Goal: Task Accomplishment & Management: Manage account settings

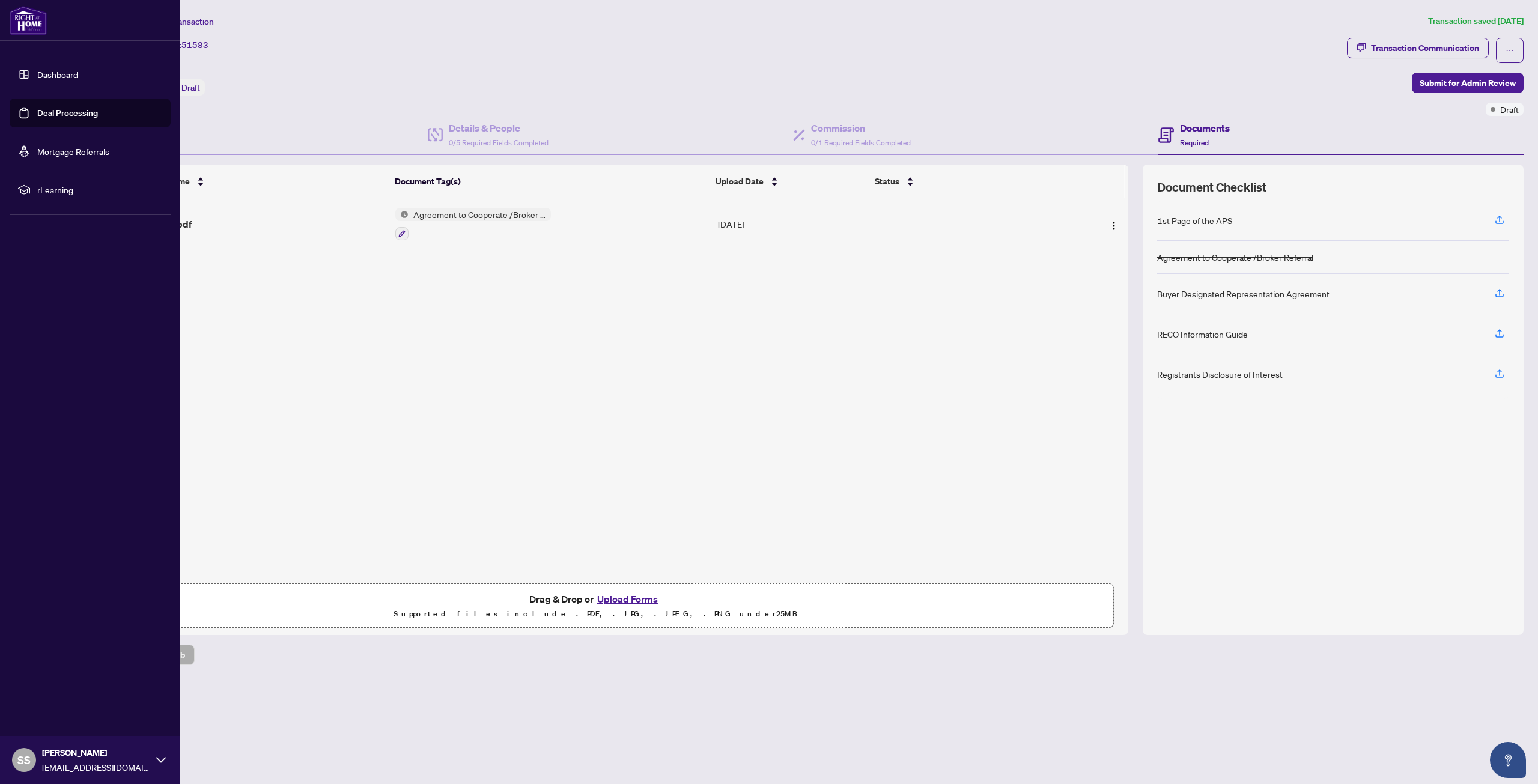
click at [59, 70] on link "Dashboard" at bounding box center [58, 75] width 41 height 11
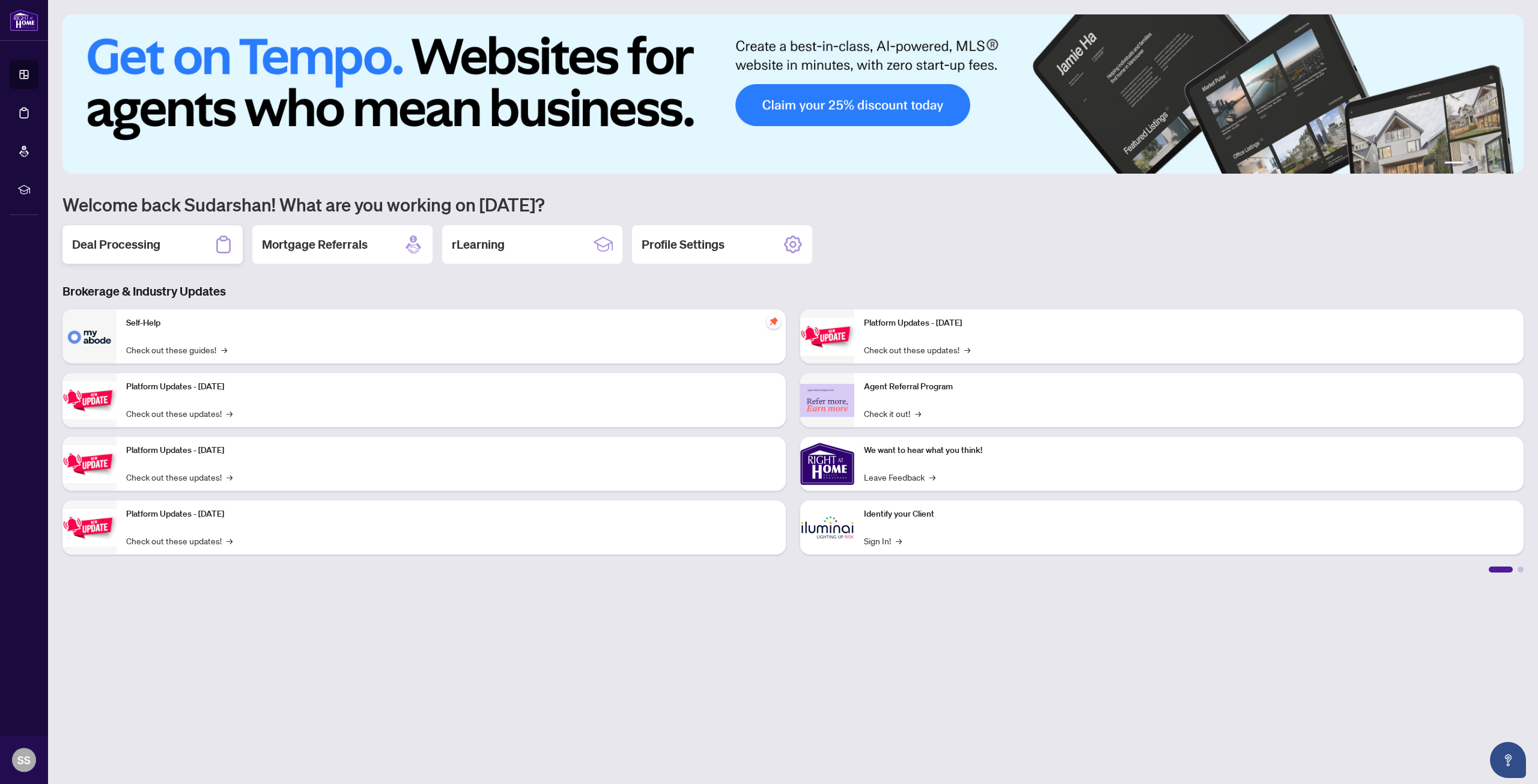
click at [132, 246] on h2 "Deal Processing" at bounding box center [116, 244] width 88 height 17
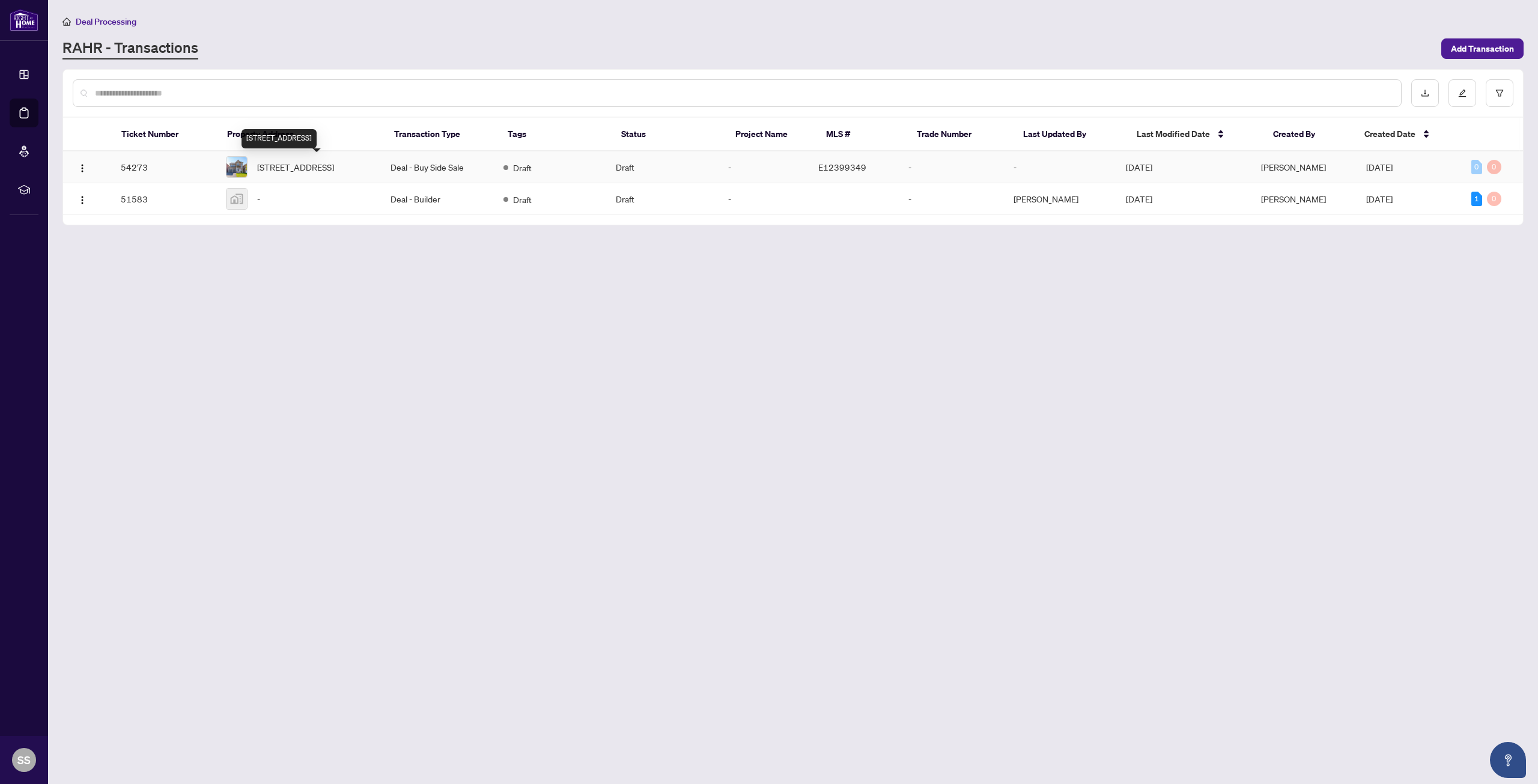
click at [317, 172] on span "[STREET_ADDRESS]" at bounding box center [295, 166] width 77 height 13
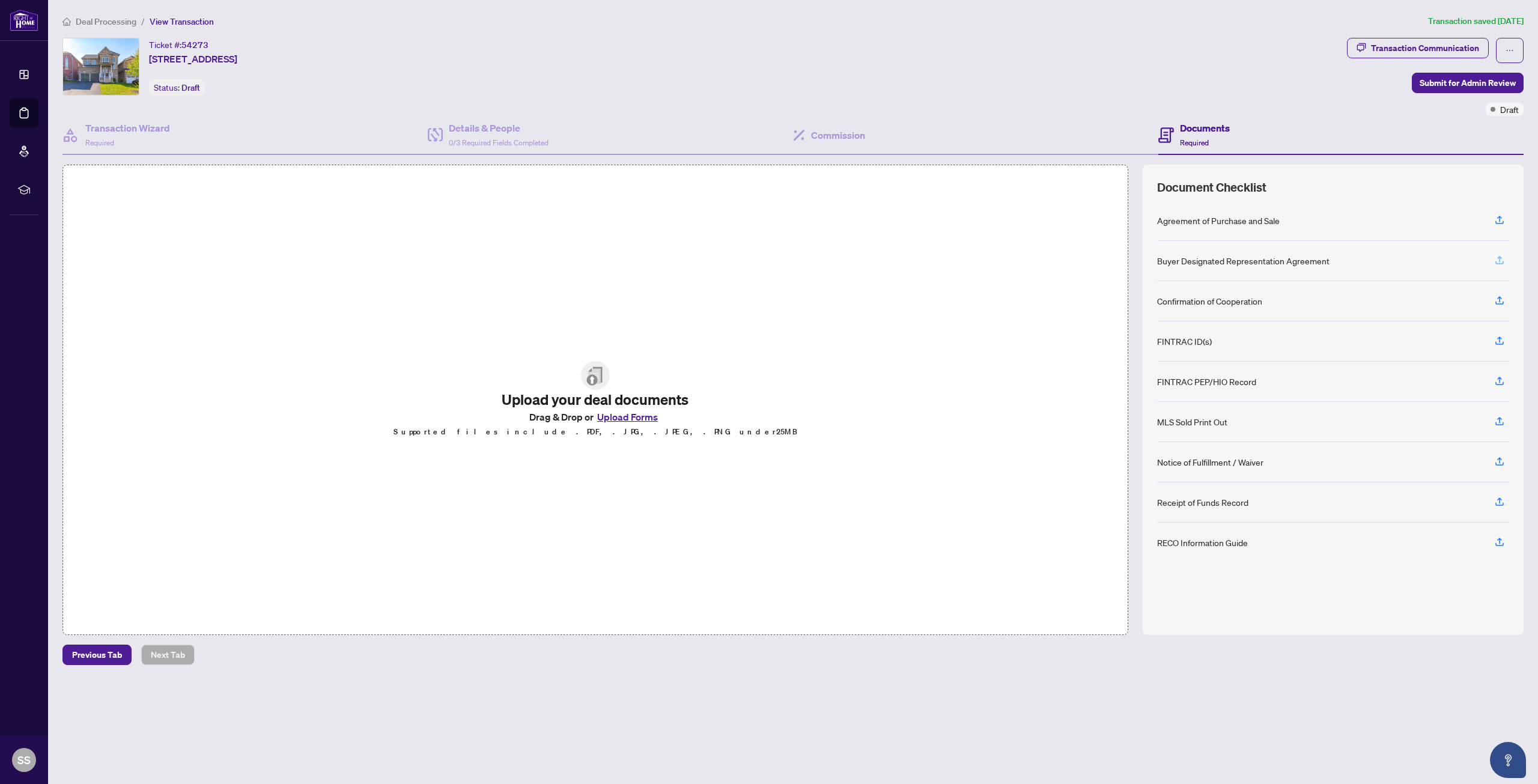
click at [1497, 255] on icon "button" at bounding box center [1500, 260] width 11 height 11
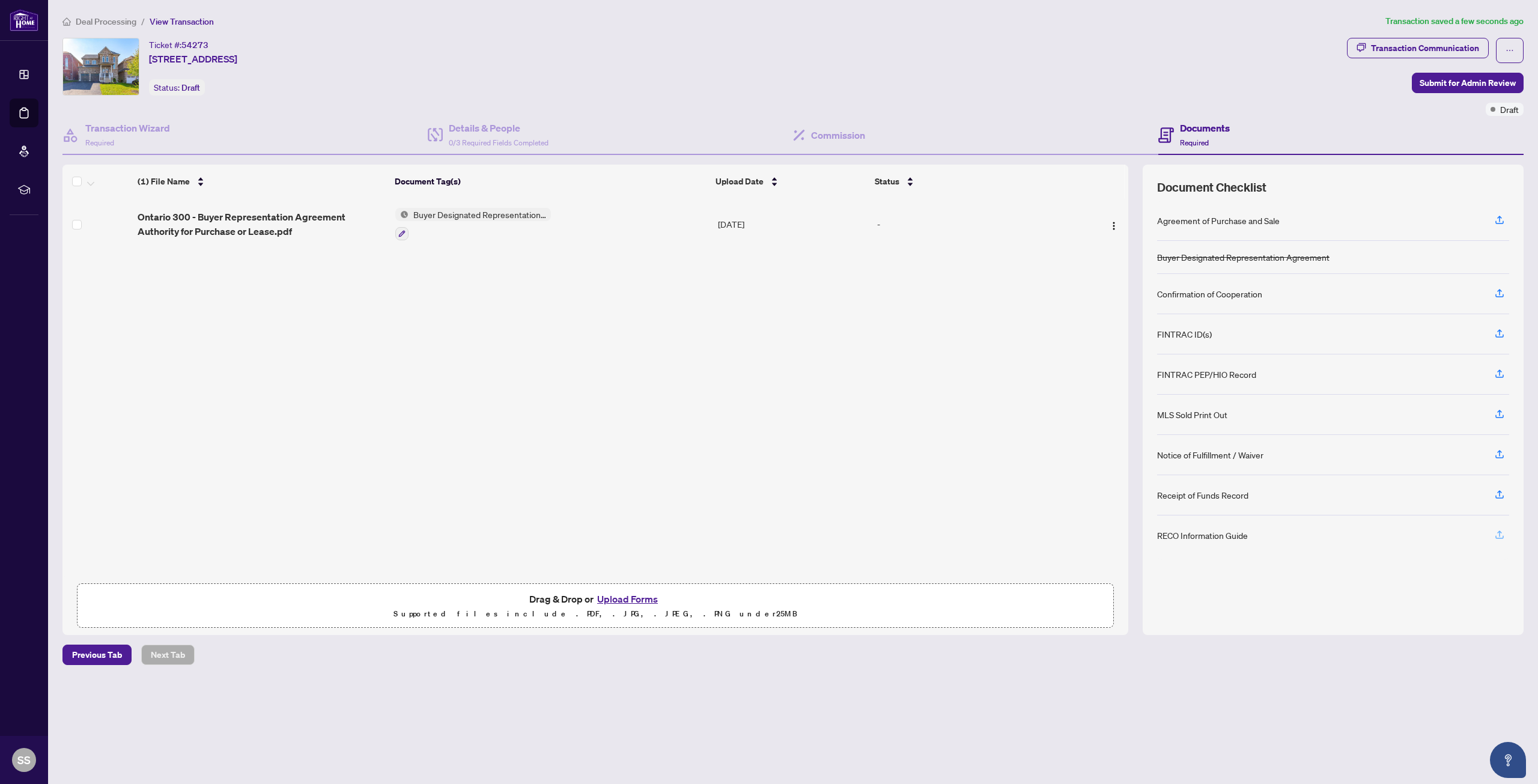
click at [1496, 536] on icon "button" at bounding box center [1500, 534] width 11 height 11
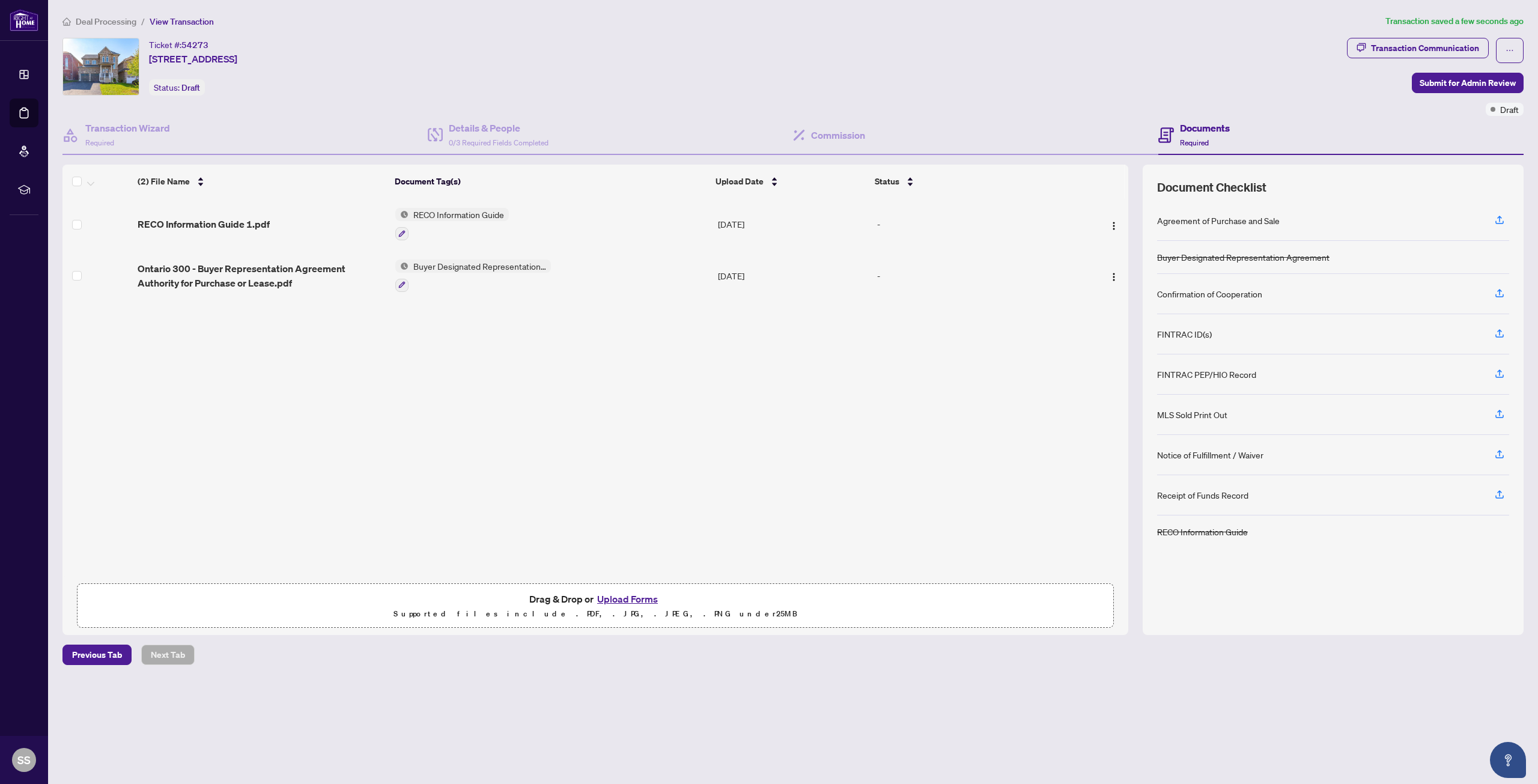
click at [1191, 138] on span "Required" at bounding box center [1194, 142] width 28 height 9
click at [1502, 221] on icon "button" at bounding box center [1500, 220] width 11 height 11
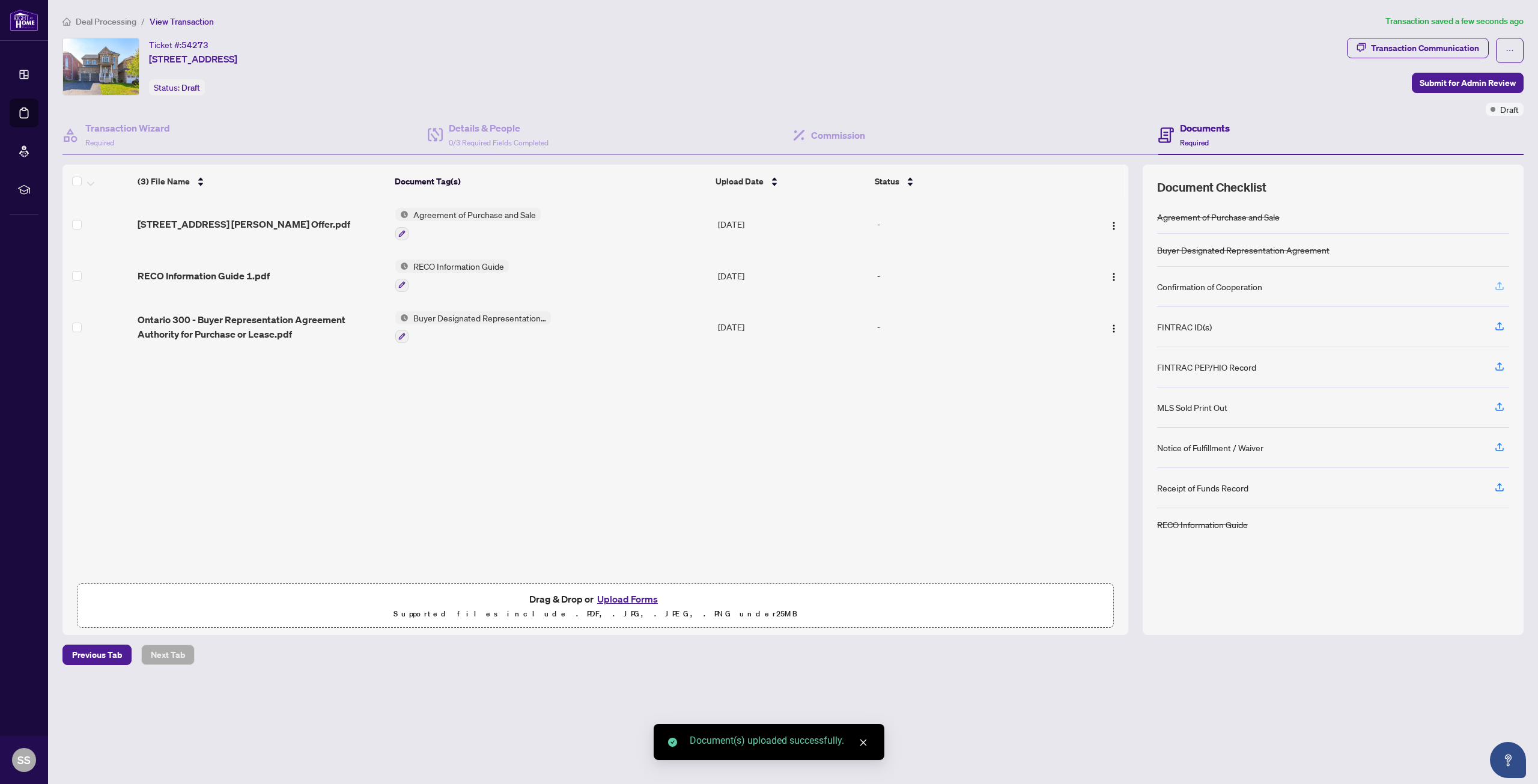
click at [1499, 285] on icon "button" at bounding box center [1500, 286] width 11 height 11
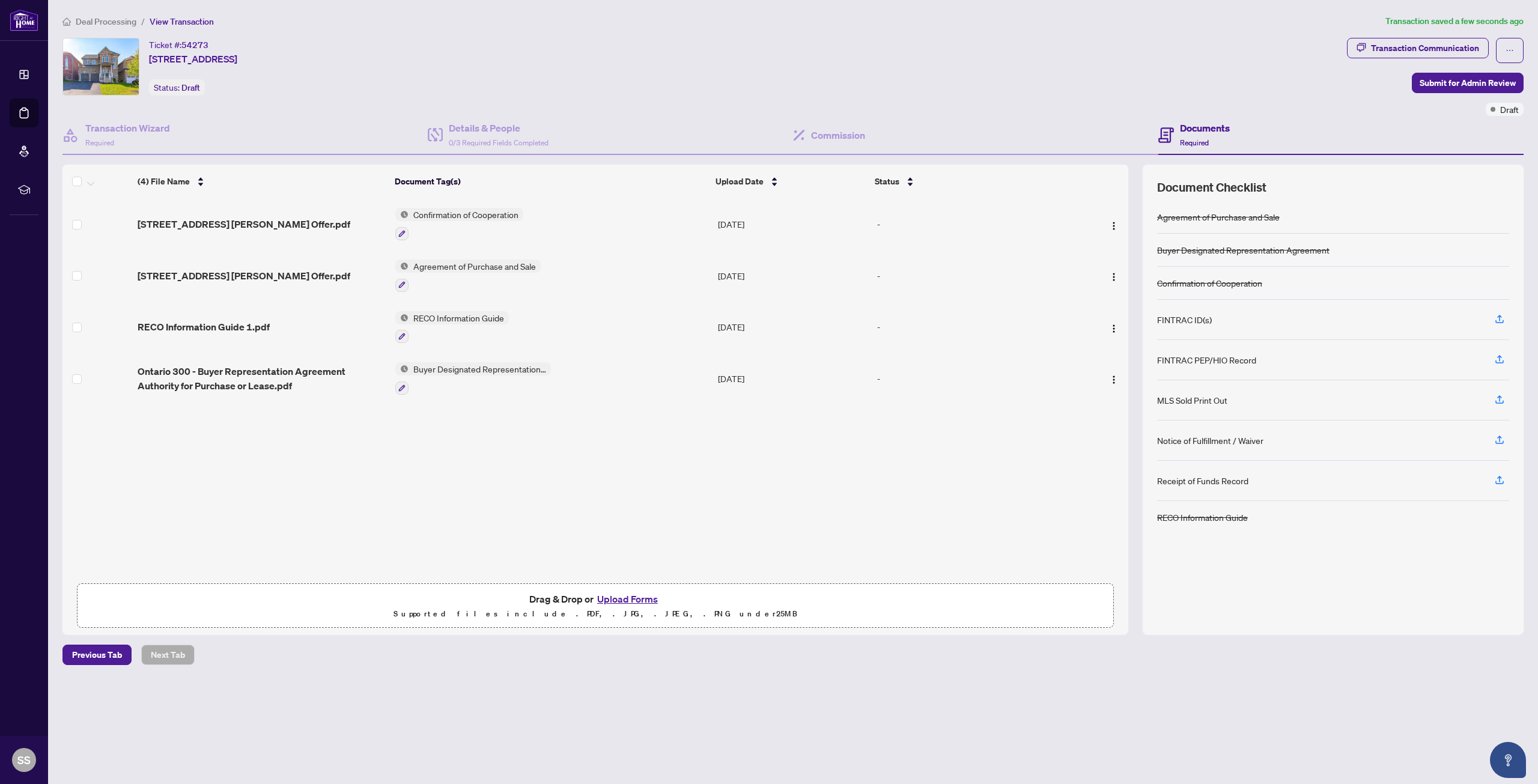
click at [1178, 321] on div "FINTRAC ID(s)" at bounding box center [1184, 319] width 54 height 13
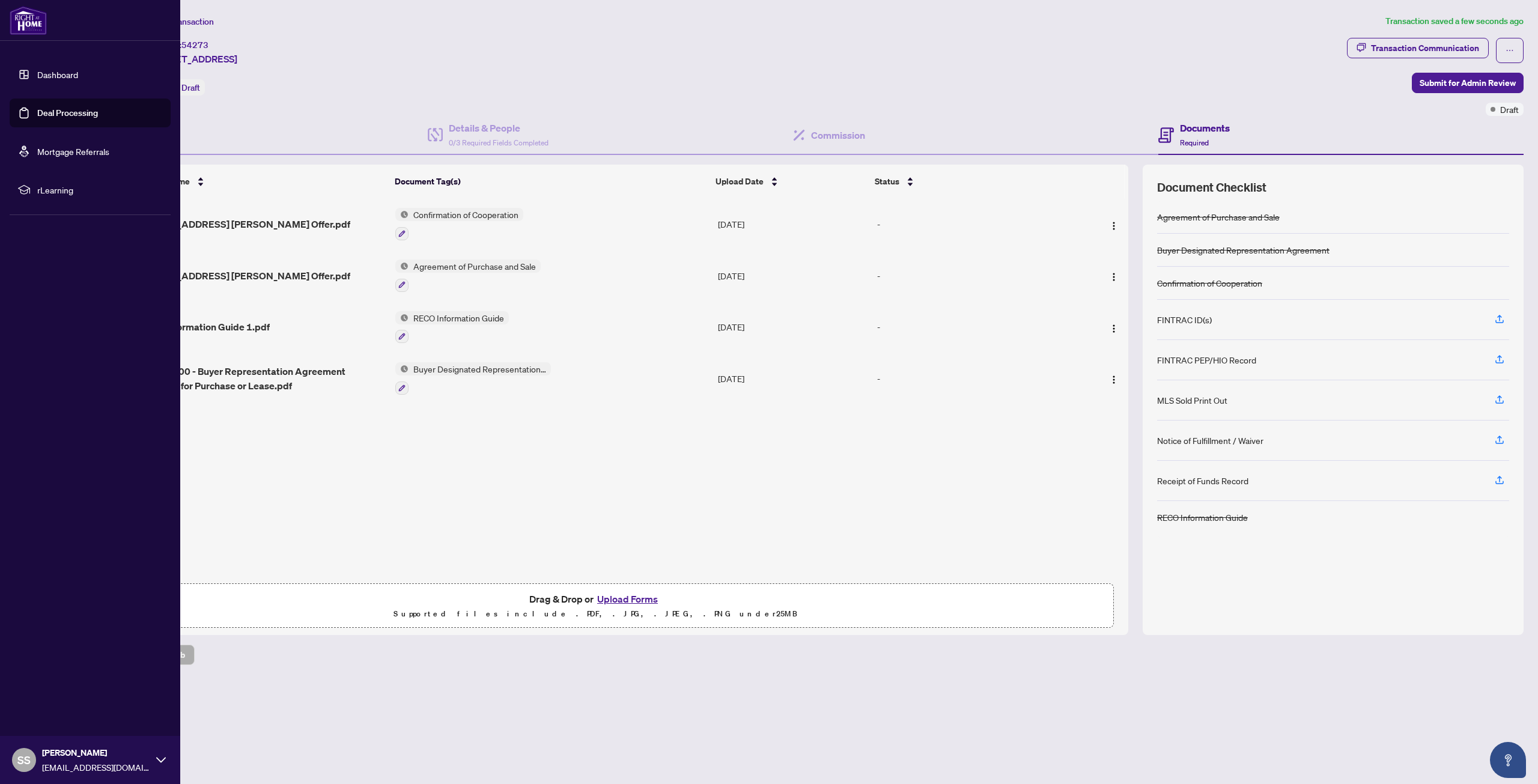
click at [53, 116] on link "Deal Processing" at bounding box center [68, 113] width 60 height 11
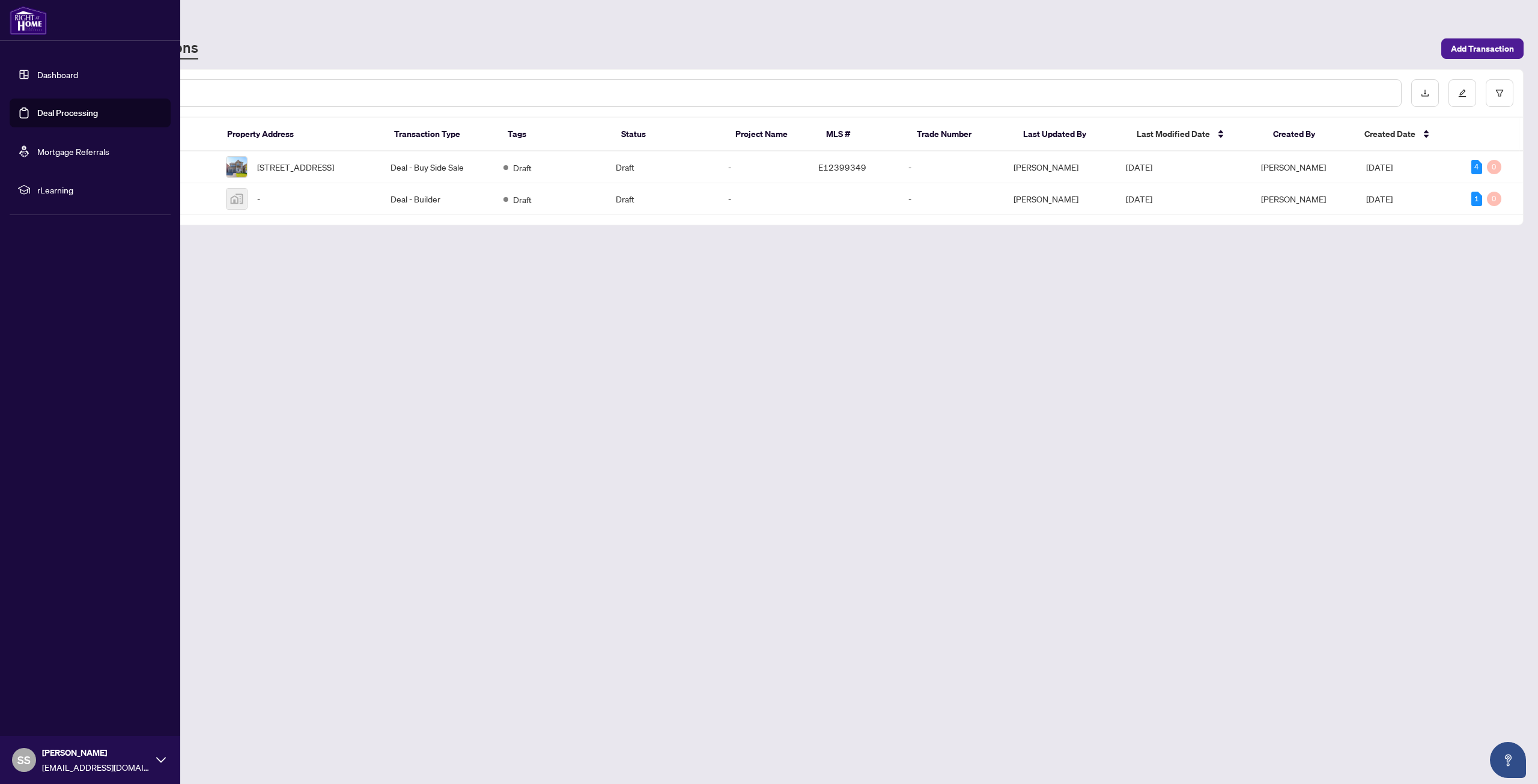
click at [58, 80] on link "Dashboard" at bounding box center [58, 75] width 41 height 11
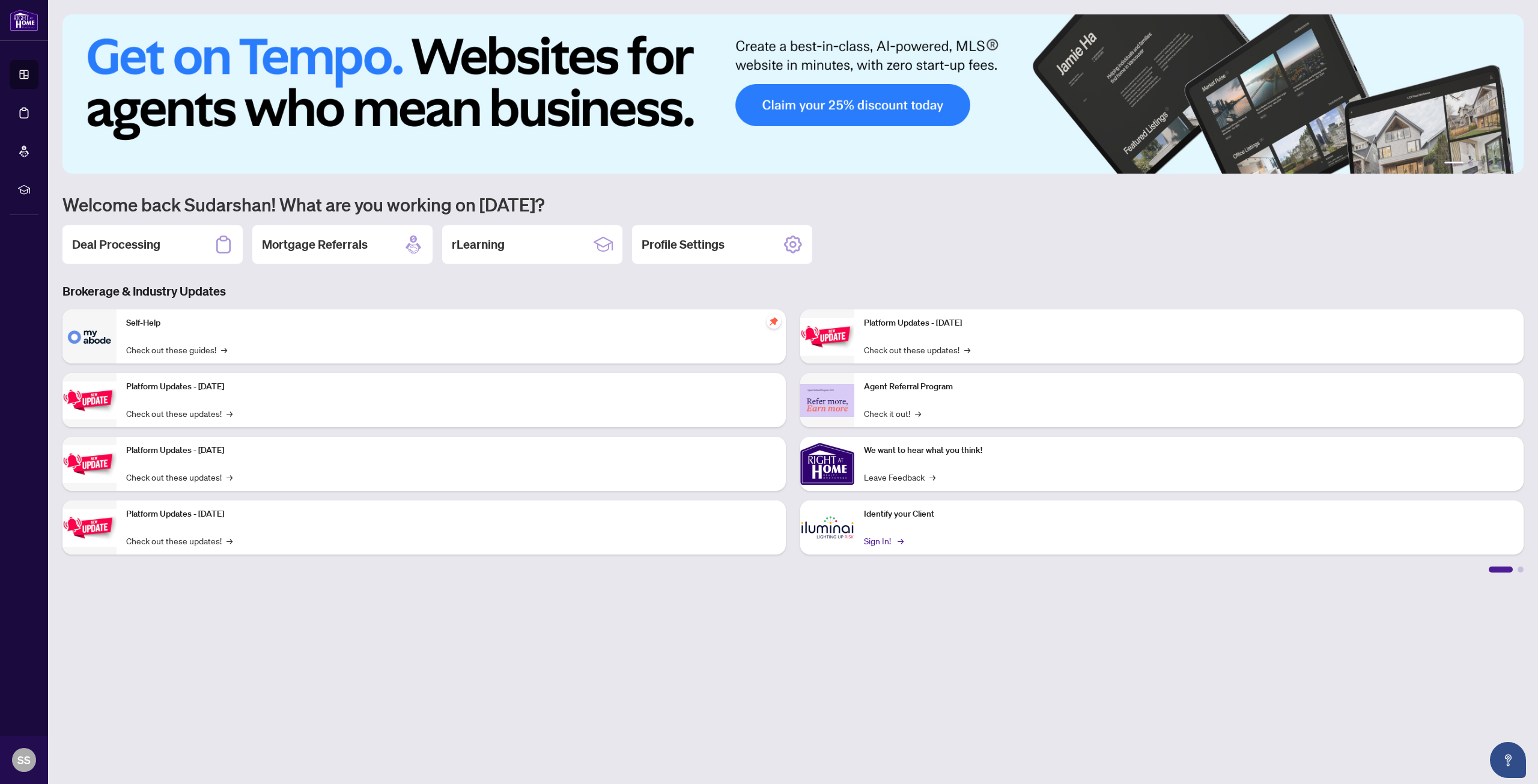
click at [881, 540] on link "Sign In! →" at bounding box center [883, 540] width 38 height 13
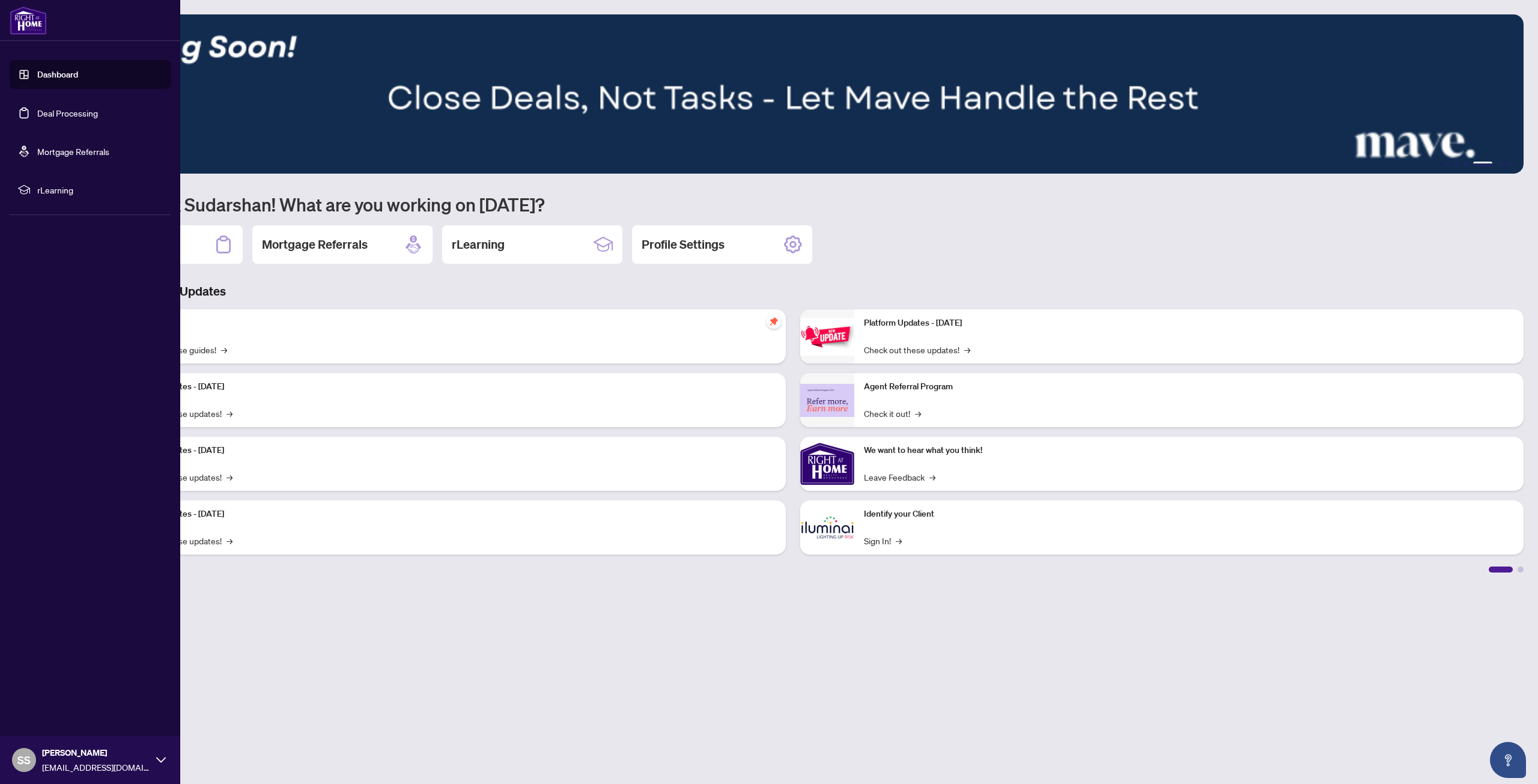
click at [77, 118] on link "Deal Processing" at bounding box center [68, 113] width 60 height 11
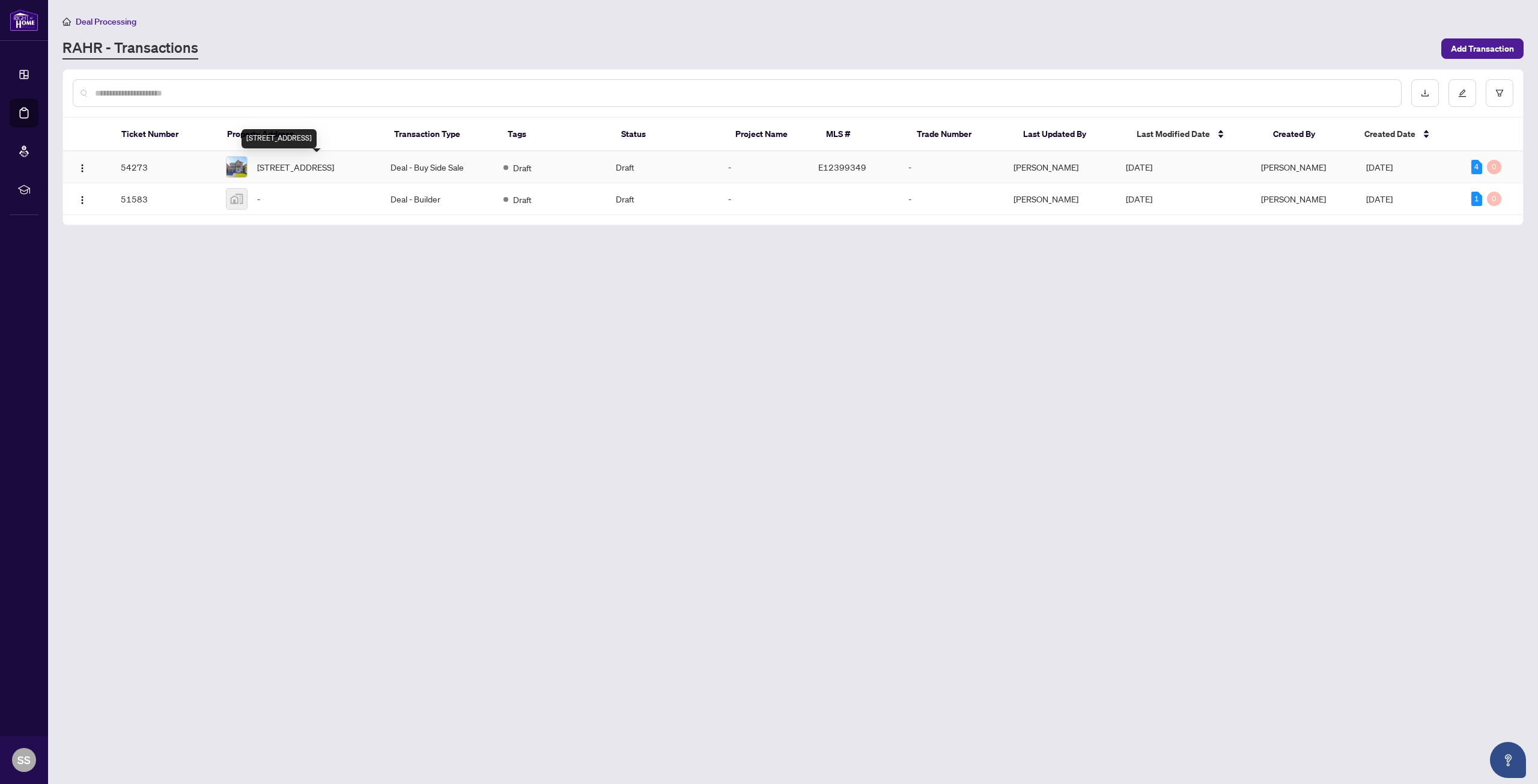
click at [295, 164] on span "[STREET_ADDRESS]" at bounding box center [295, 166] width 77 height 13
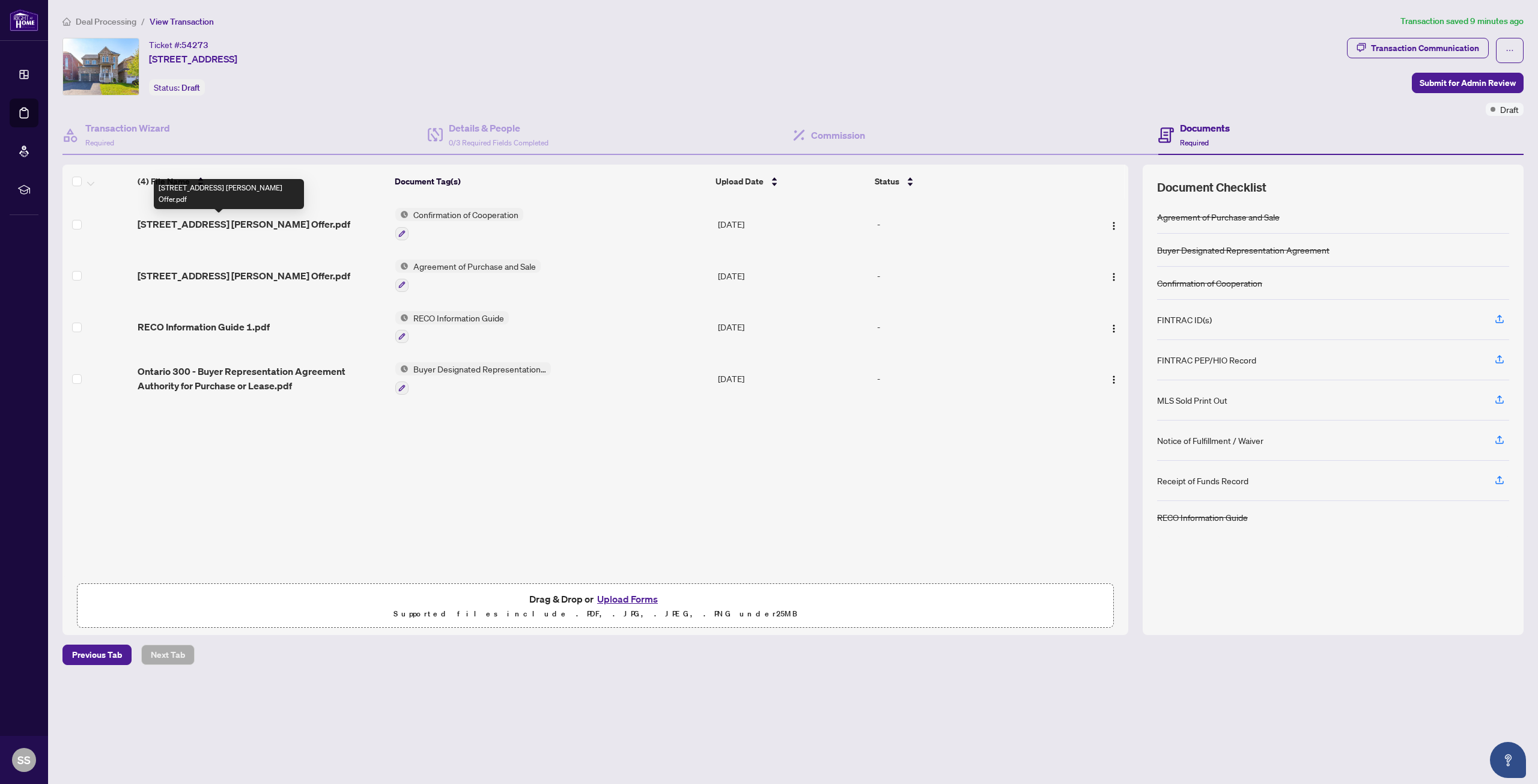
click at [245, 227] on span "[STREET_ADDRESS] [PERSON_NAME] Offer.pdf" at bounding box center [244, 224] width 212 height 14
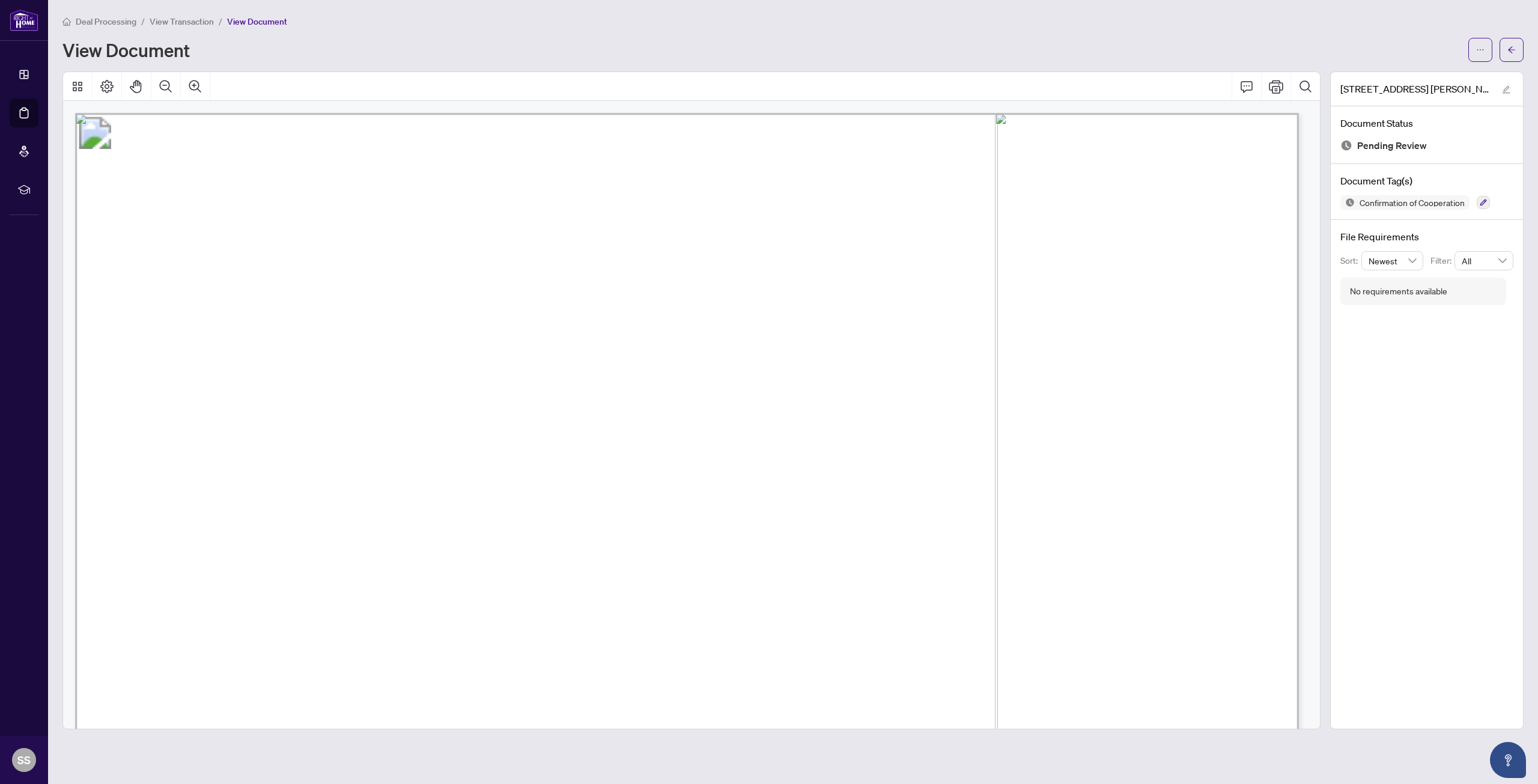
click at [179, 20] on span "View Transaction" at bounding box center [181, 21] width 64 height 11
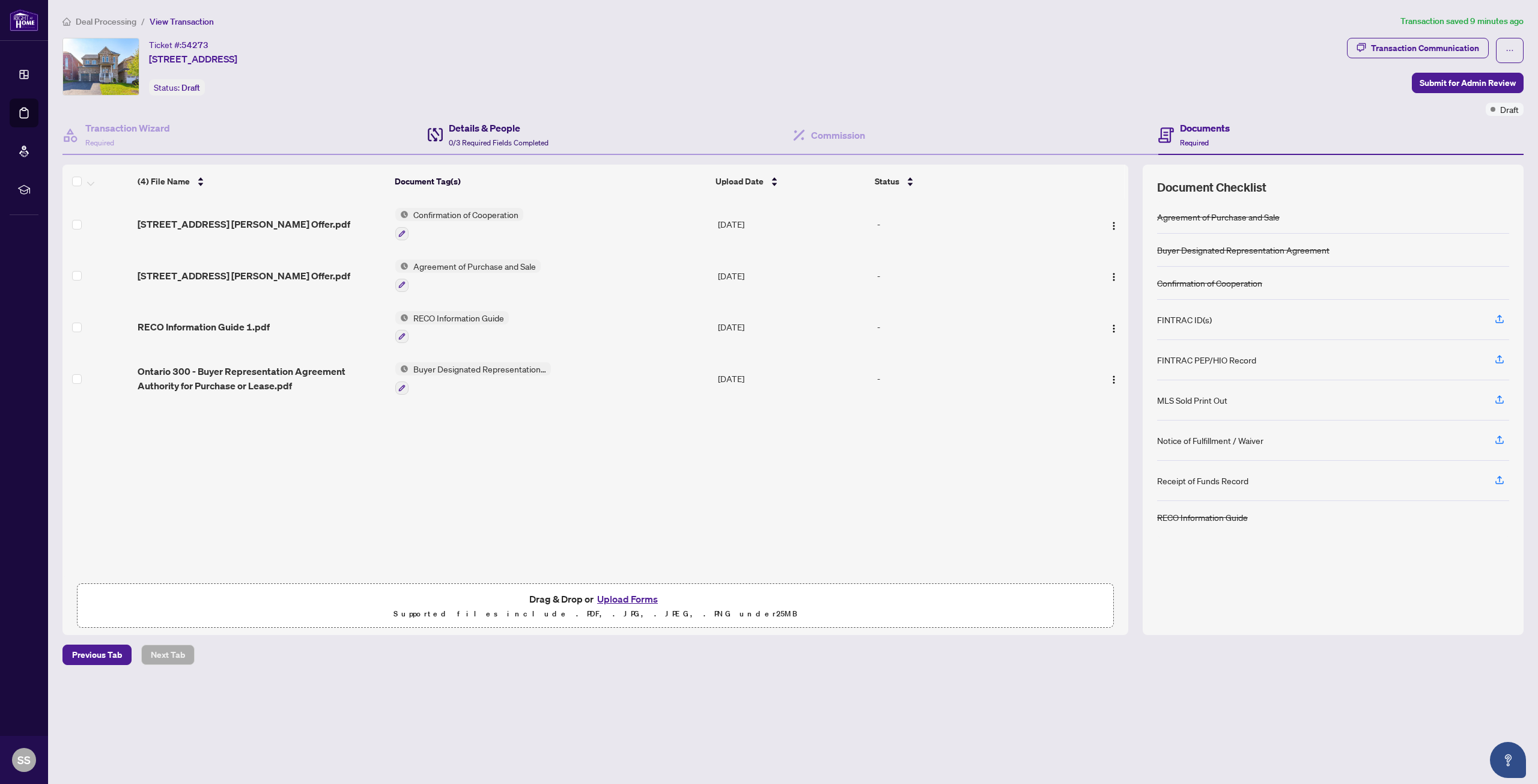
click at [454, 129] on h4 "Details & People" at bounding box center [499, 128] width 100 height 14
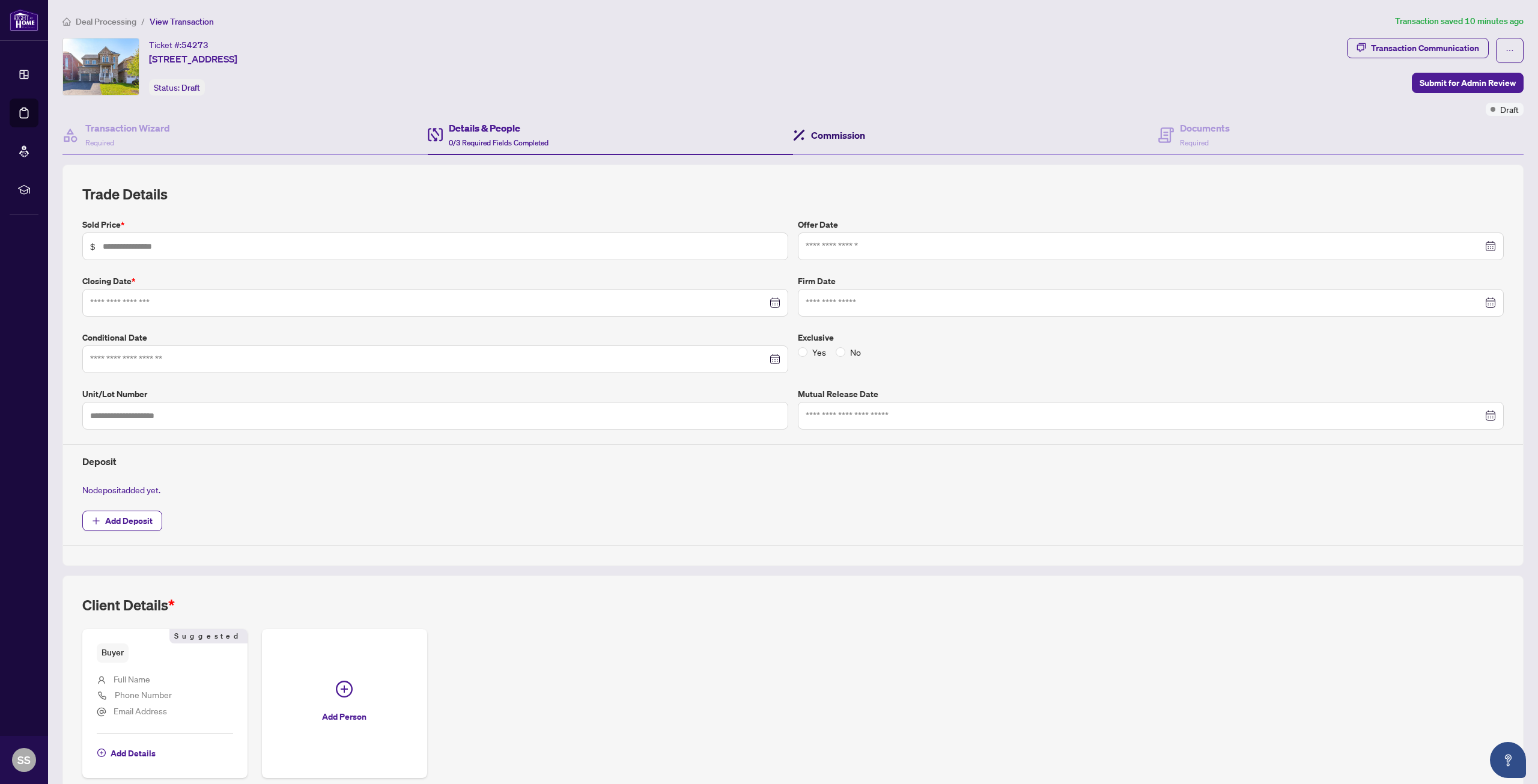
click at [827, 135] on h4 "Commission" at bounding box center [837, 135] width 54 height 14
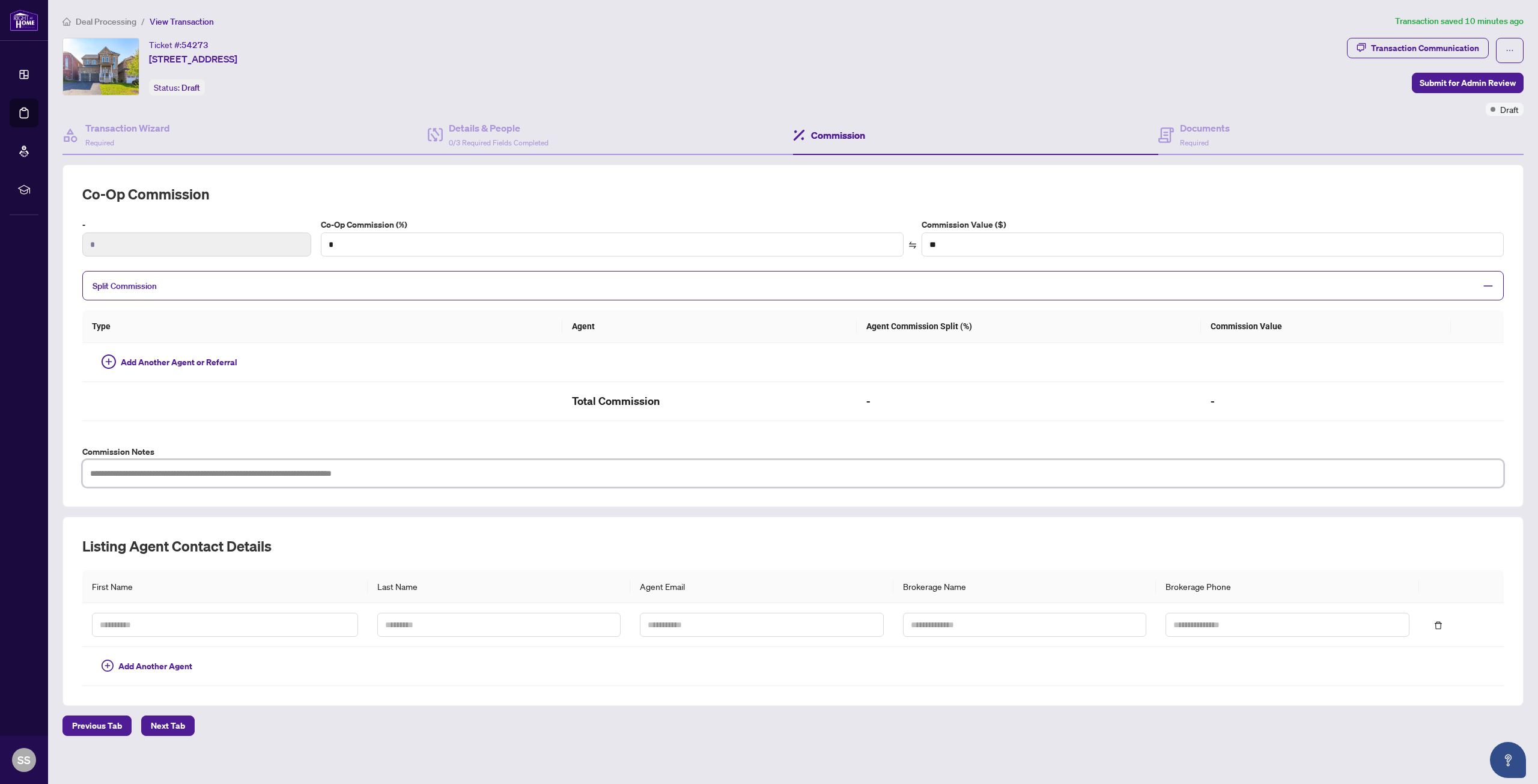
click at [148, 471] on textarea at bounding box center [793, 473] width 1422 height 28
click at [1185, 138] on span "Required" at bounding box center [1194, 142] width 28 height 9
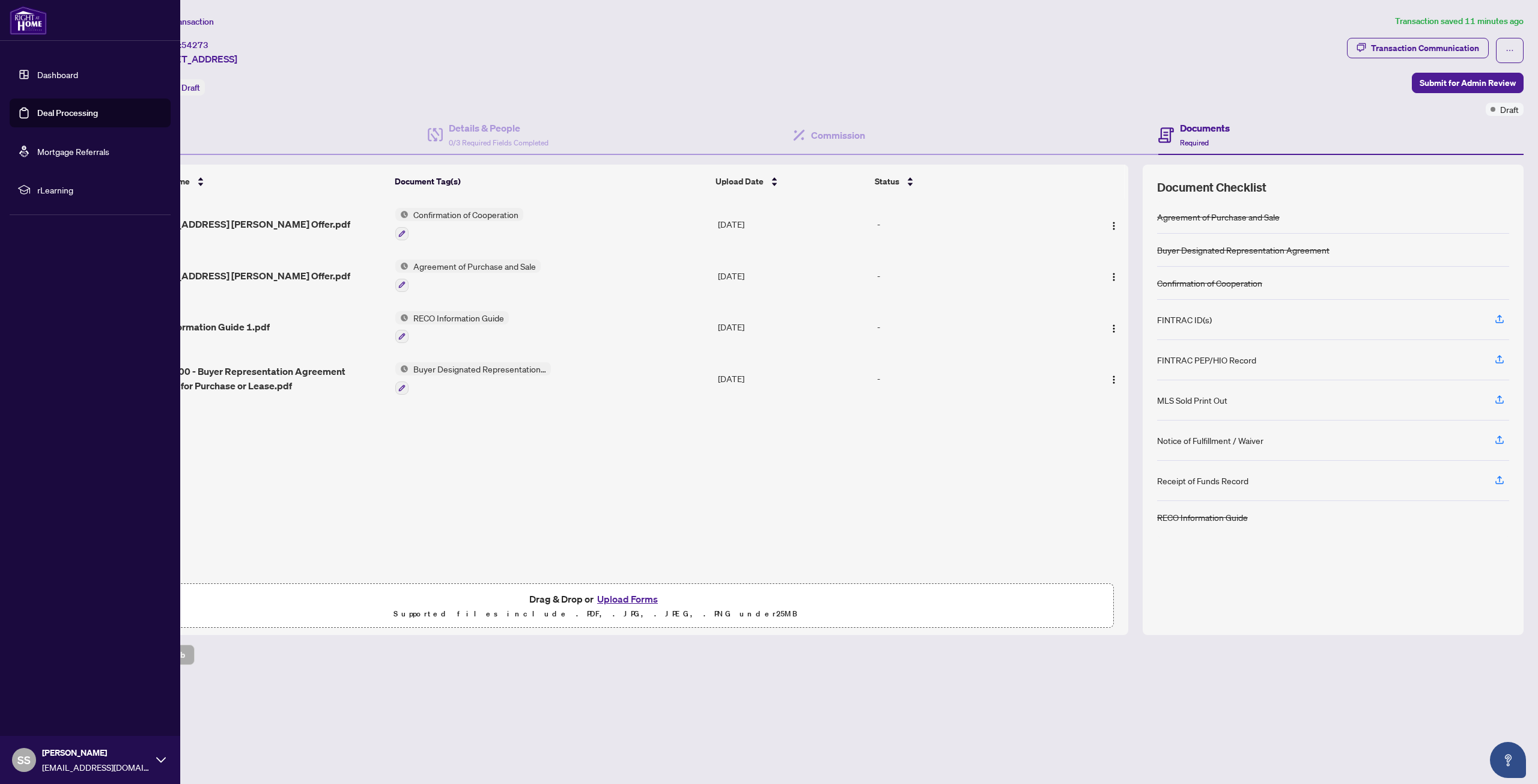
click at [49, 76] on link "Dashboard" at bounding box center [58, 75] width 41 height 11
